Goal: Transaction & Acquisition: Purchase product/service

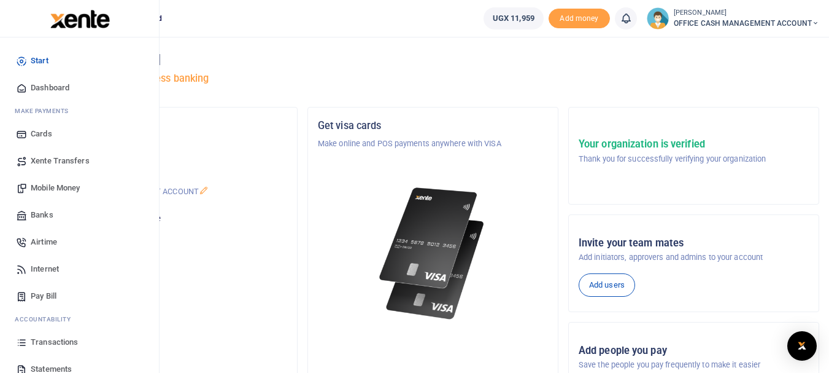
click at [52, 185] on span "Mobile Money" at bounding box center [55, 188] width 49 height 12
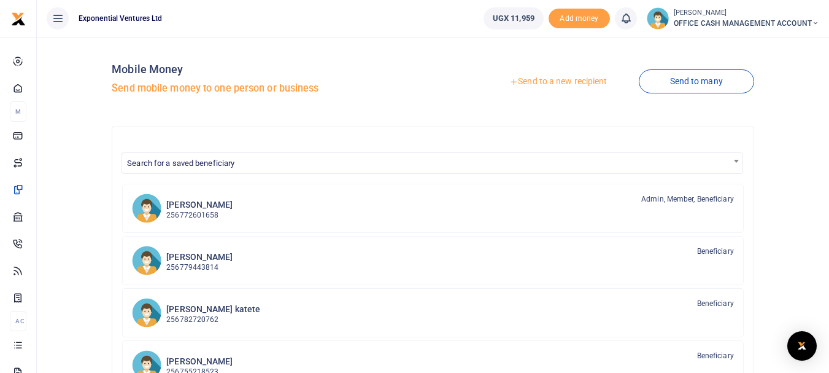
click at [544, 79] on link "Send to a new recipient" at bounding box center [558, 82] width 160 height 22
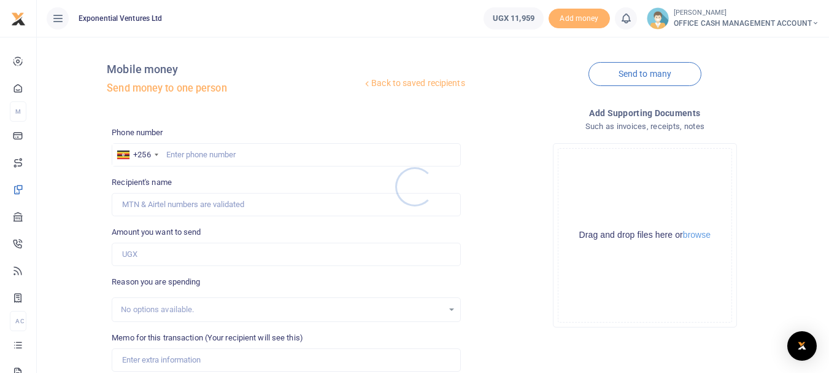
click at [199, 155] on div at bounding box center [414, 186] width 829 height 373
click at [185, 154] on input "text" at bounding box center [286, 154] width 349 height 23
paste input "256772324576"
type input "256772324576"
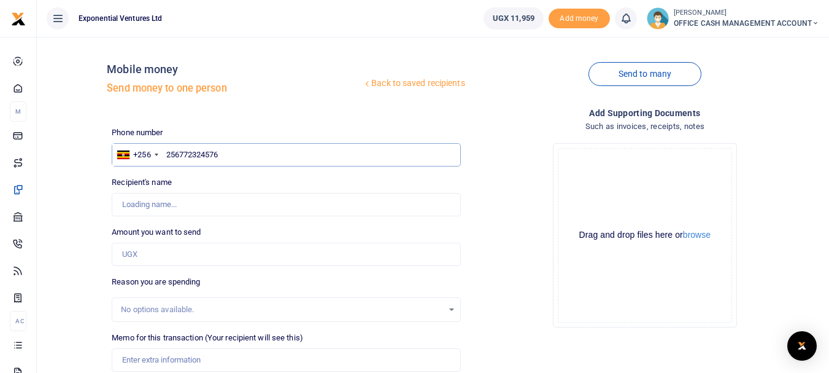
type input "[PERSON_NAME]"
click at [180, 152] on input "256772324576" at bounding box center [286, 154] width 349 height 23
click at [184, 153] on input "256772324576" at bounding box center [286, 154] width 349 height 23
paste input "12009"
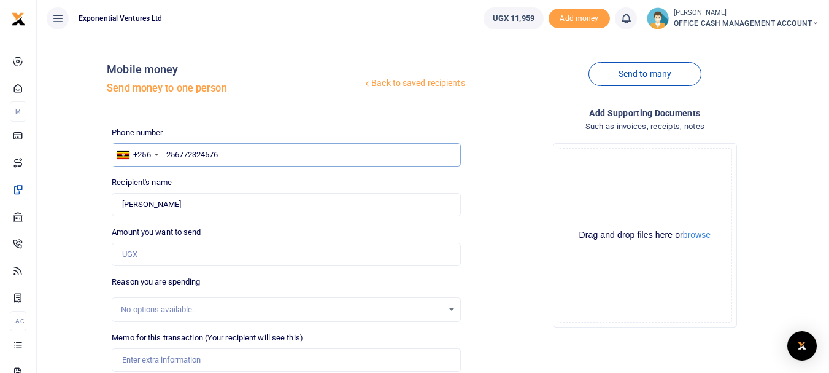
type input "256772312009"
type input "[PERSON_NAME]"
click at [214, 154] on input "256772312009" at bounding box center [286, 154] width 349 height 23
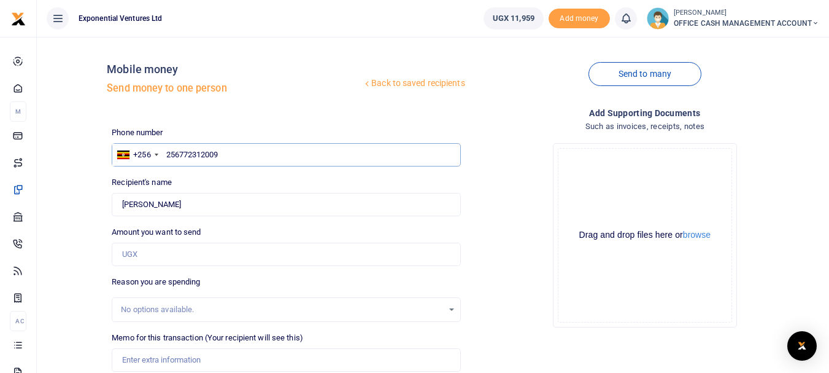
paste input "08231508"
type input "256708231508"
type input "[PERSON_NAME]"
click at [150, 253] on input "Amount you want to send" at bounding box center [286, 253] width 349 height 23
click at [142, 189] on div "Recipient's name Found Name is required." at bounding box center [286, 196] width 349 height 40
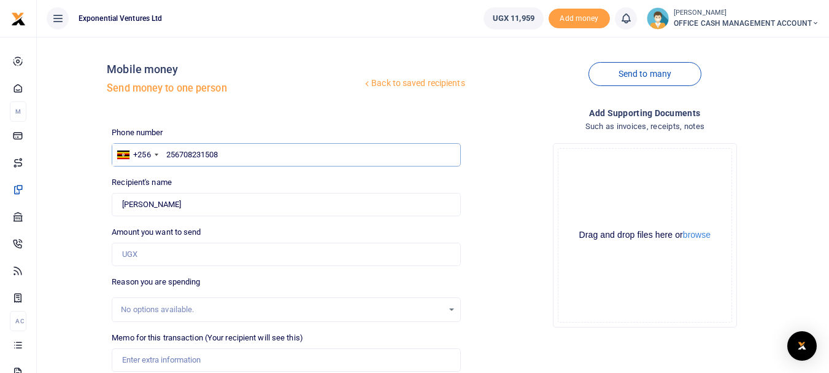
click at [199, 153] on input "256708231508" at bounding box center [286, 154] width 349 height 23
paste input "80687413"
type input "256780687413"
type input "[PERSON_NAME]"
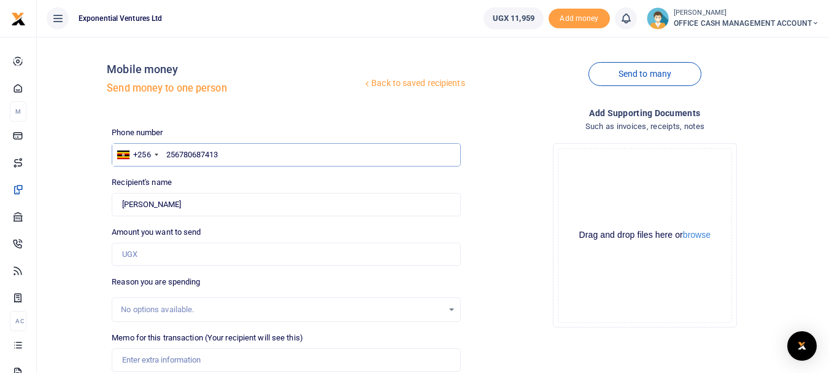
click at [218, 161] on input "256780687413" at bounding box center [286, 154] width 349 height 23
paste input "9072195"
type input "256789072195"
type input "Elly Bamugonza"
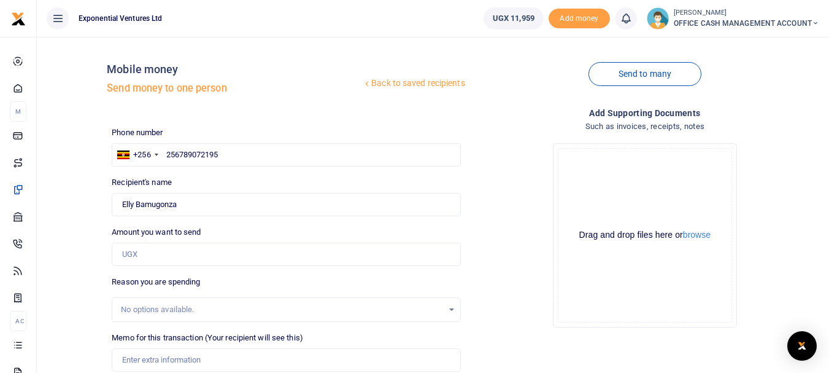
click at [173, 217] on div "Phone number +256 [GEOGRAPHIC_DATA] [PHONE_NUMBER] Phone is required. Recipient…" at bounding box center [286, 308] width 358 height 364
click at [216, 147] on input "256789072195" at bounding box center [286, 154] width 349 height 23
paste input "60833467"
type input "256760833467"
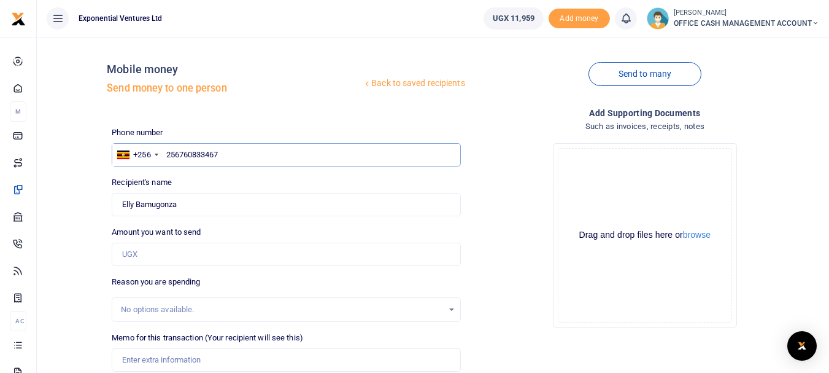
type input "[PERSON_NAME]"
click at [193, 152] on input "256760833467" at bounding box center [286, 154] width 349 height 23
paste input "72873878"
type input "256772873878"
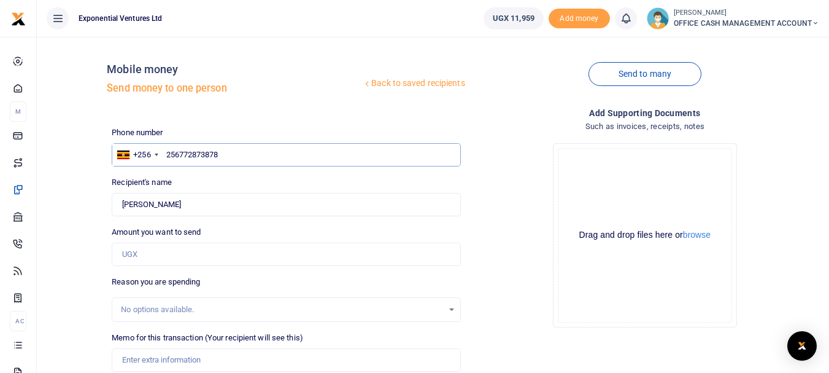
type input "[PERSON_NAME]"
click at [187, 158] on input "256772873878" at bounding box center [286, 154] width 349 height 23
paste input "186601"
type input "256771866018"
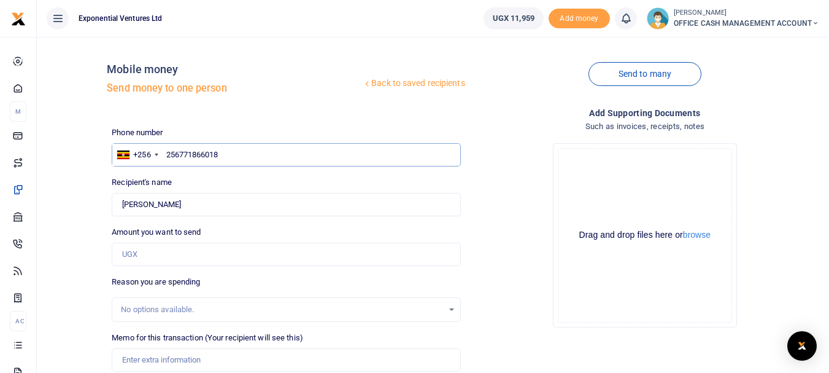
type input "[PERSON_NAME]"
click at [194, 150] on input "256771866018" at bounding box center [286, 154] width 349 height 23
paste input "5757426"
type input "256775757426"
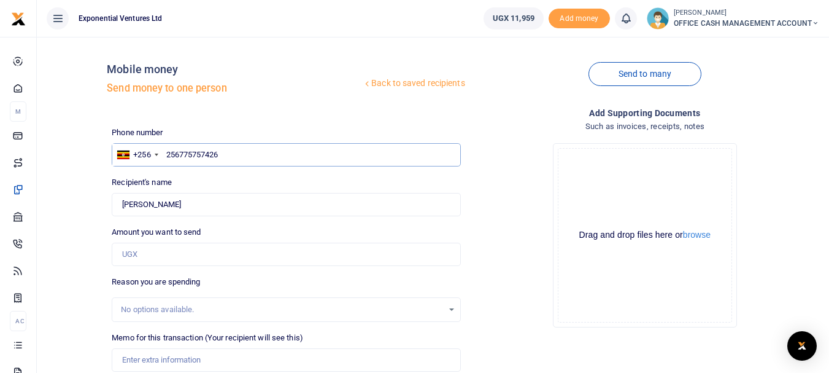
type input "[PERSON_NAME]"
click at [217, 149] on input "256775757426" at bounding box center [286, 154] width 349 height 23
paste input "82061023"
type input "256782061023"
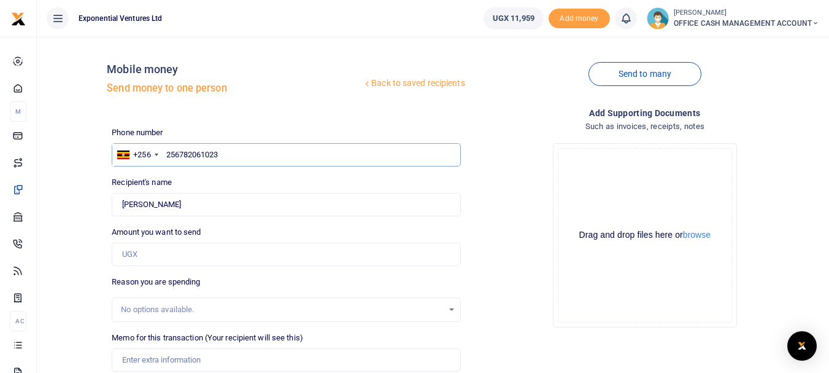
type input "[PERSON_NAME]"
type input "256782061023"
